Goal: Find contact information: Find contact information

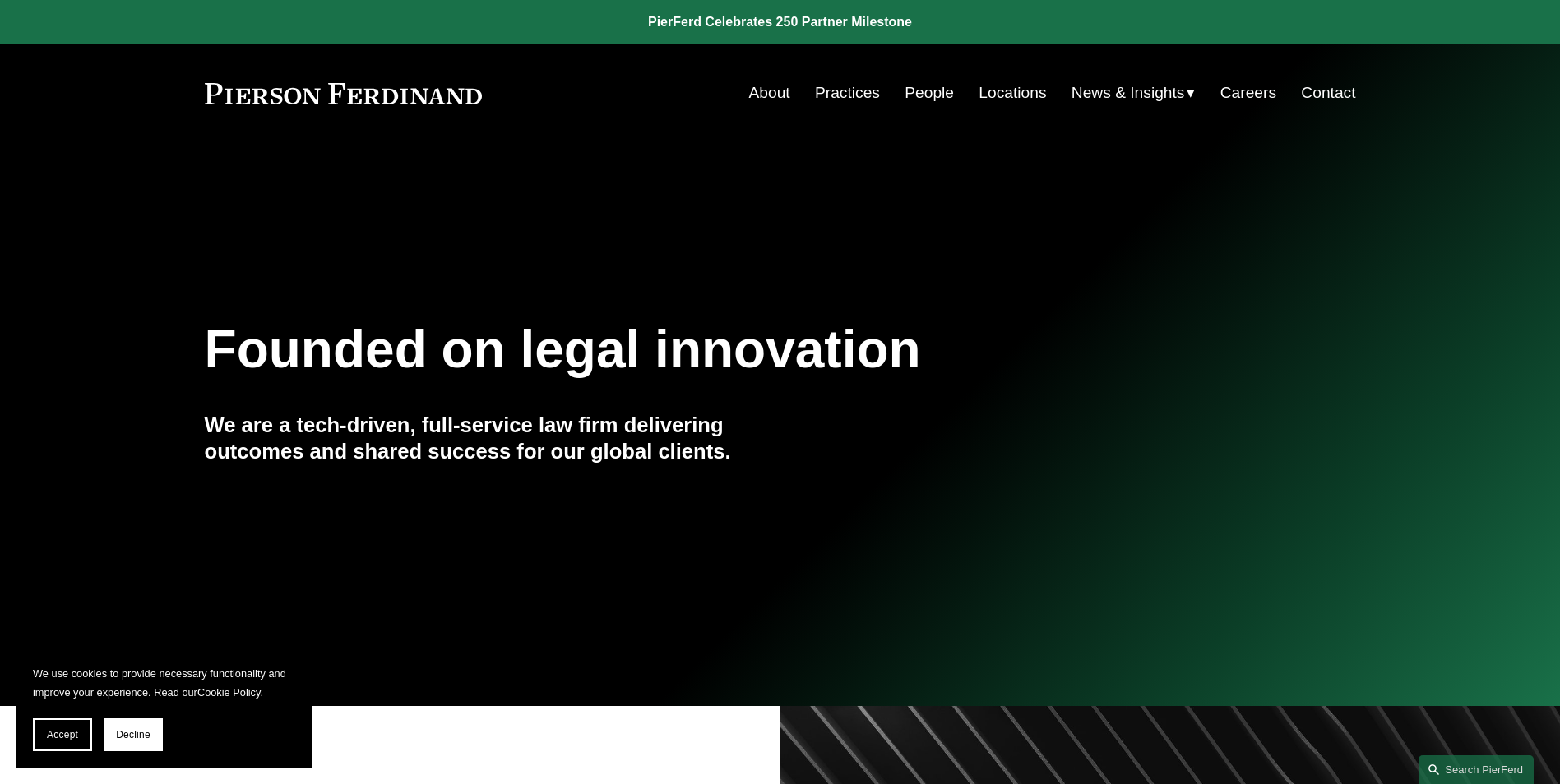
click at [904, 95] on link "People" at bounding box center [929, 93] width 50 height 31
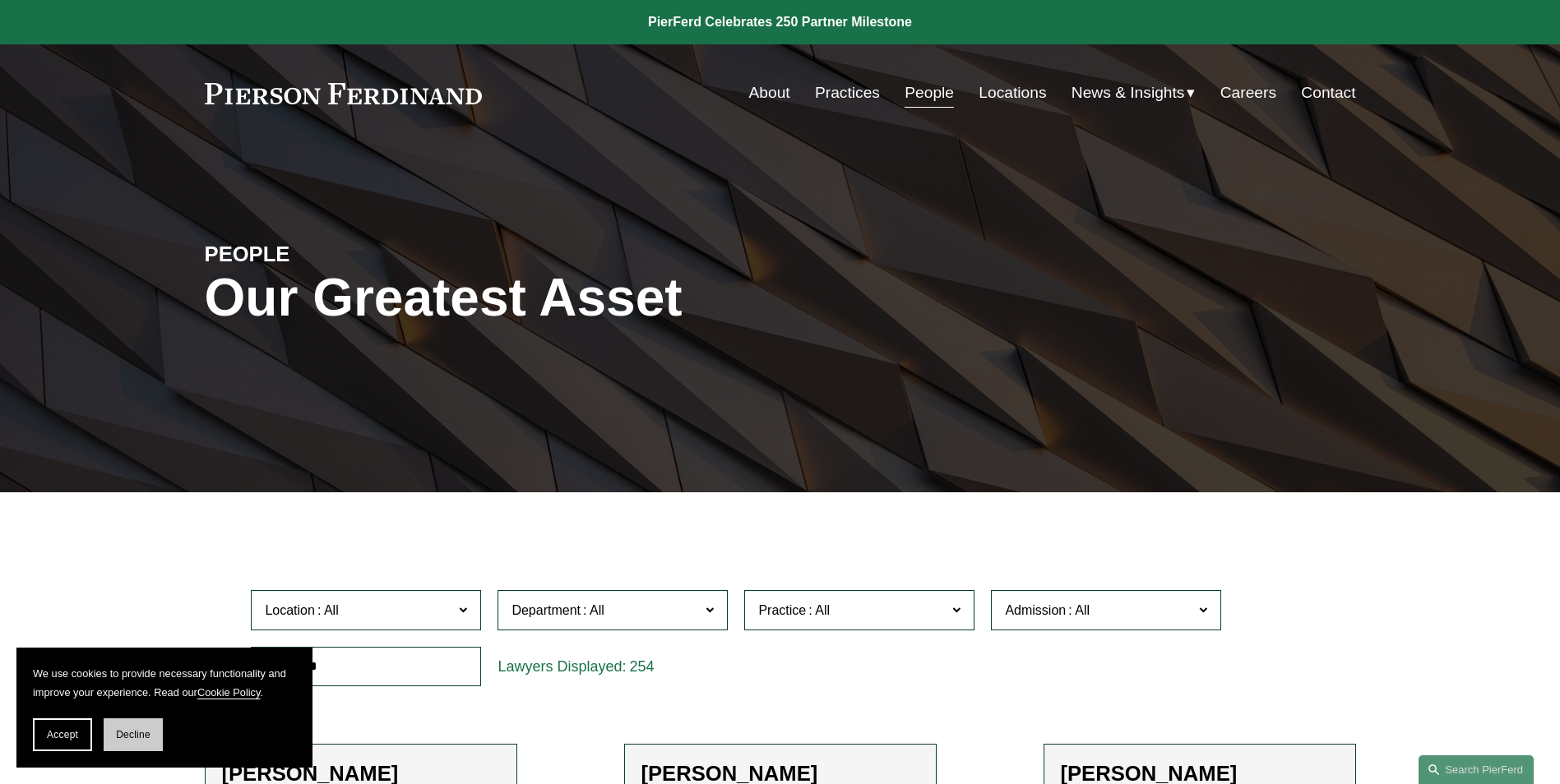
click at [110, 737] on button "Decline" at bounding box center [133, 735] width 59 height 33
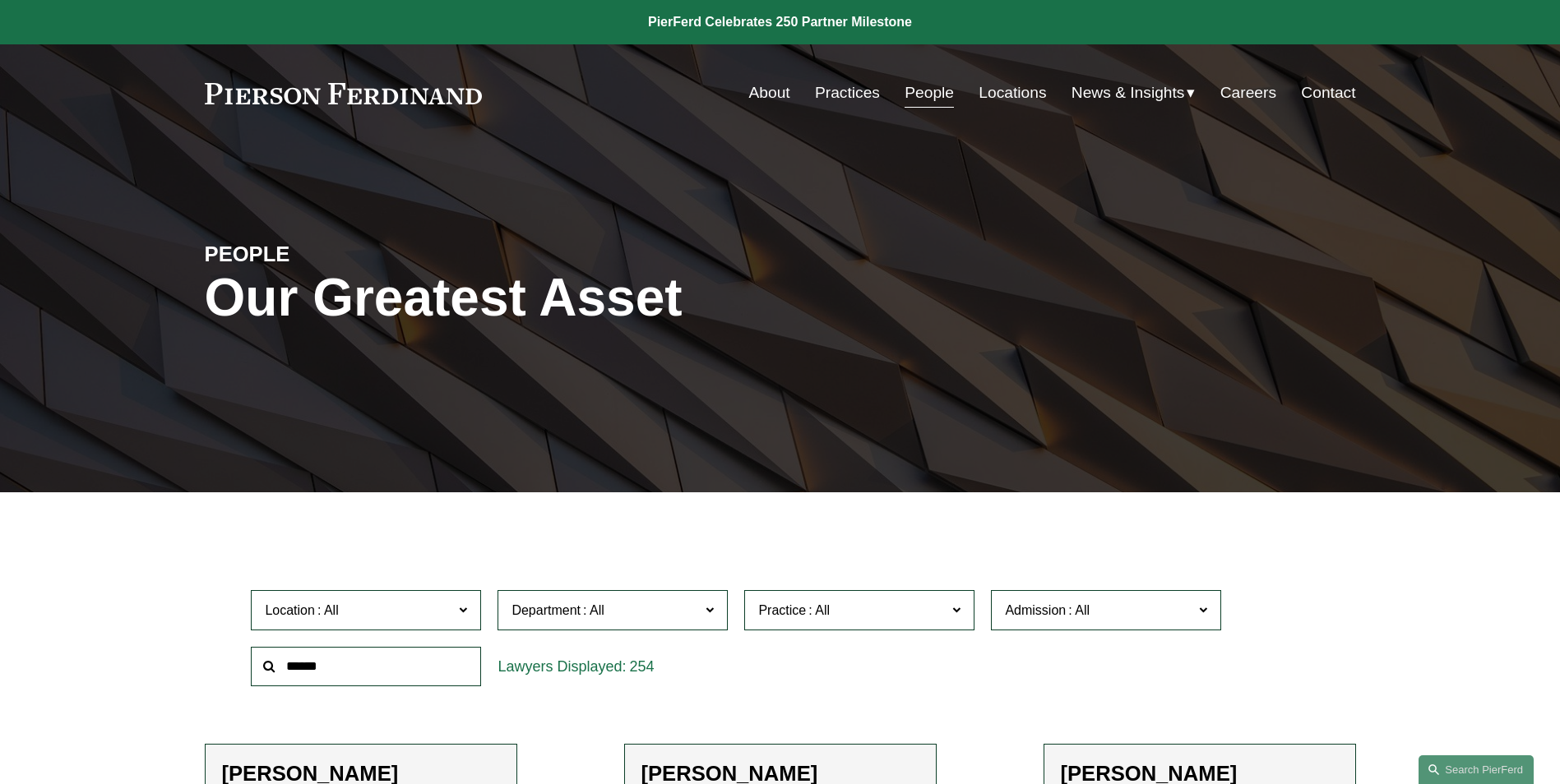
click at [320, 682] on input "text" at bounding box center [365, 667] width 230 height 40
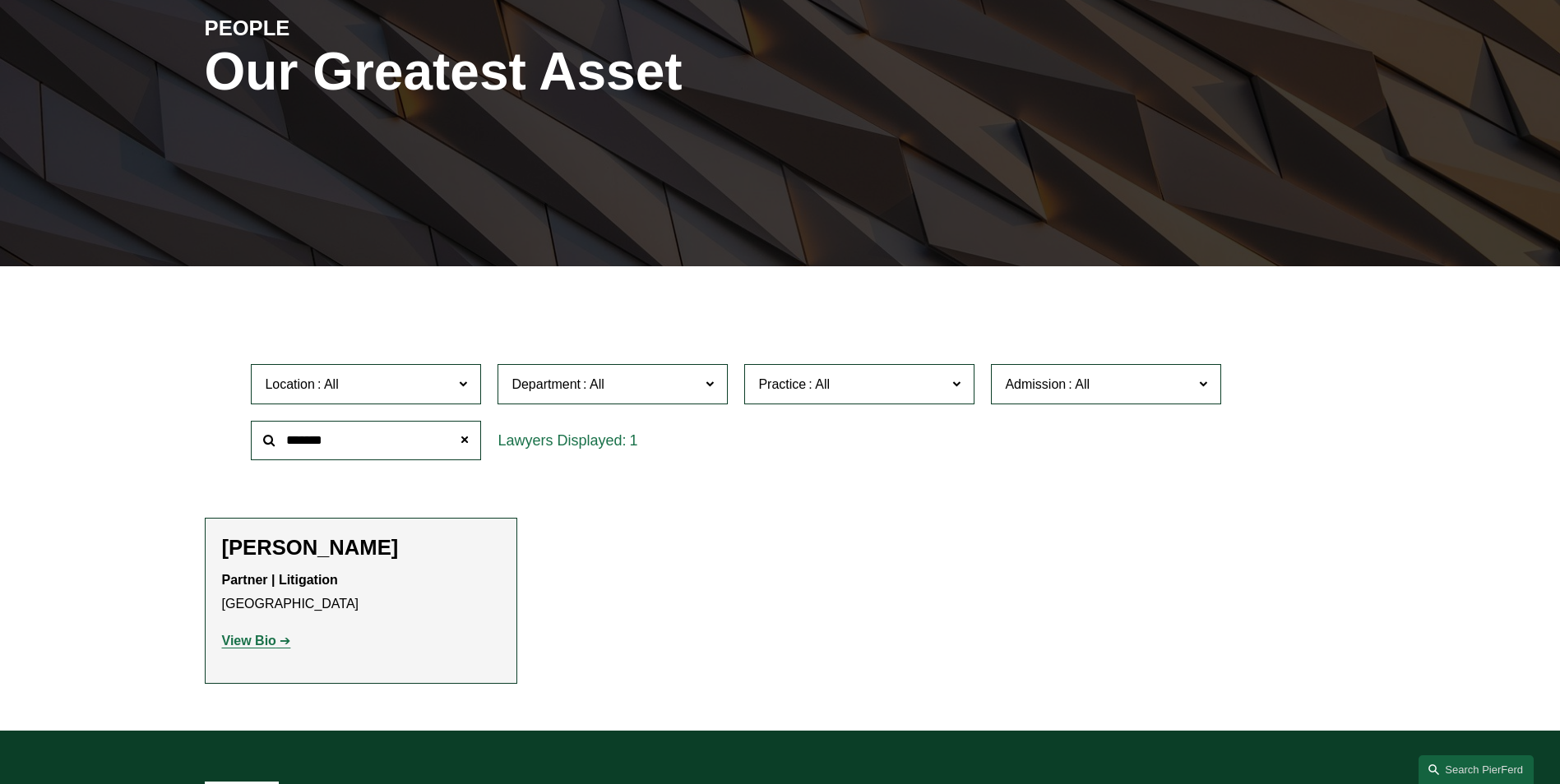
scroll to position [247, 0]
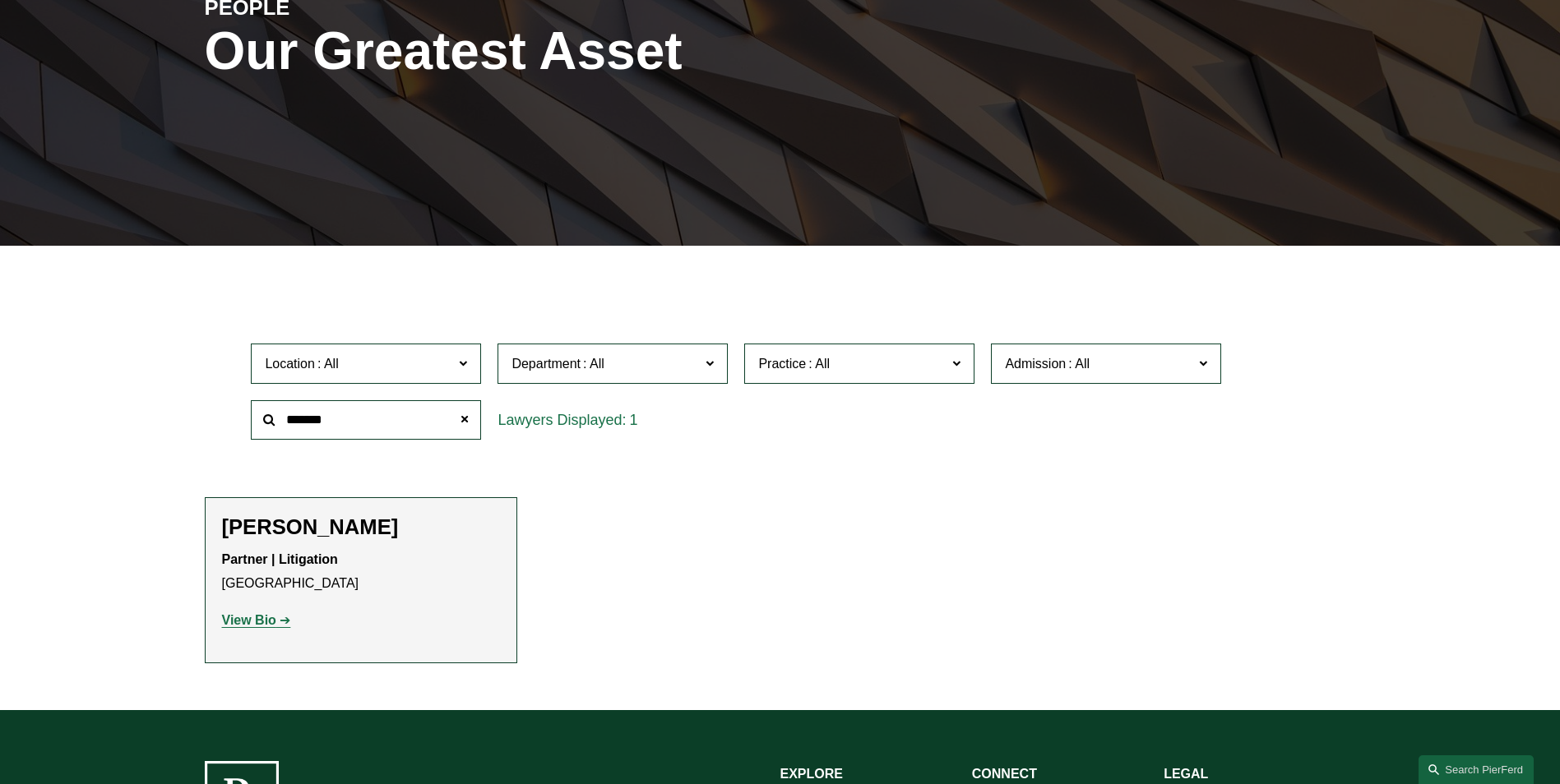
type input "*******"
click at [262, 623] on strong "View Bio" at bounding box center [249, 620] width 54 height 14
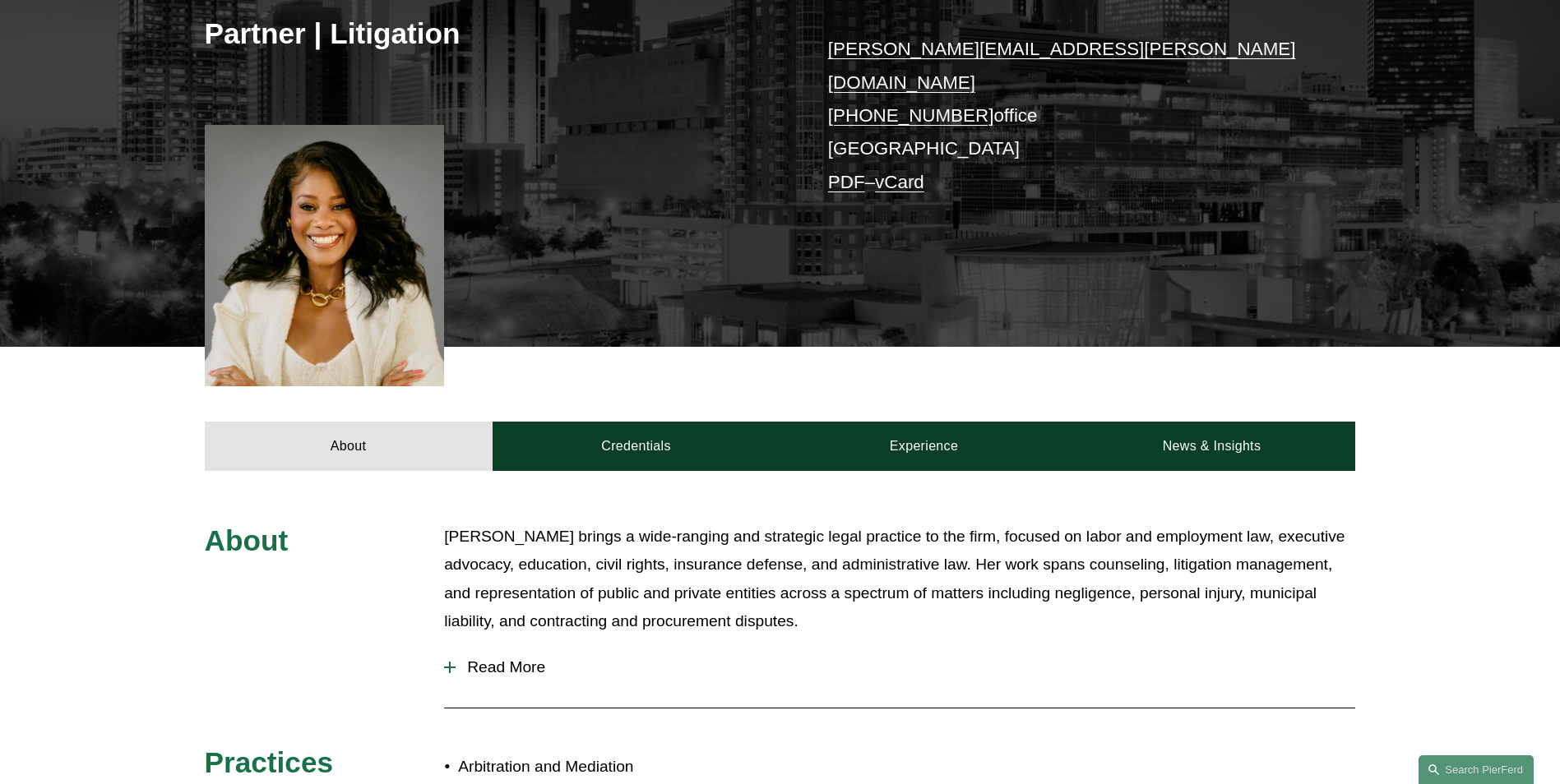
scroll to position [740, 0]
